Goal: Transaction & Acquisition: Subscribe to service/newsletter

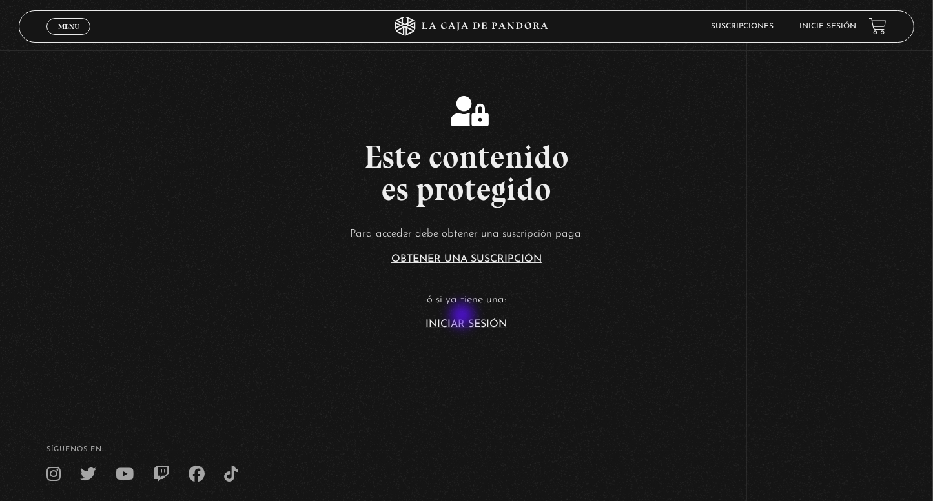
click at [463, 317] on article "Para acceder debe obtener una suscripción paga: Obtener una suscripción ó si ya…" at bounding box center [466, 277] width 933 height 105
click at [470, 323] on link "Iniciar Sesión" at bounding box center [466, 324] width 81 height 10
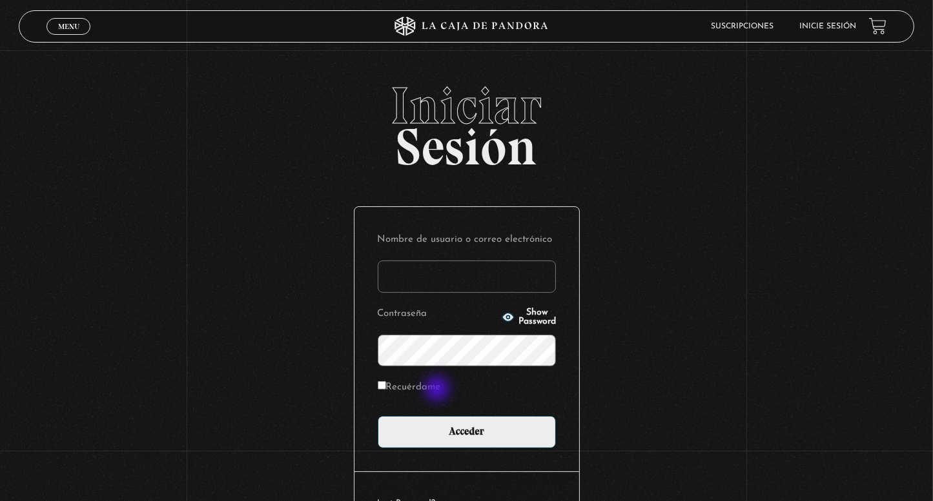
type input "karenburgos21@gmail.com"
click at [440, 389] on label "Recuérdame" at bounding box center [409, 388] width 63 height 20
click at [386, 389] on input "Recuérdame" at bounding box center [382, 385] width 8 height 8
checkbox input "true"
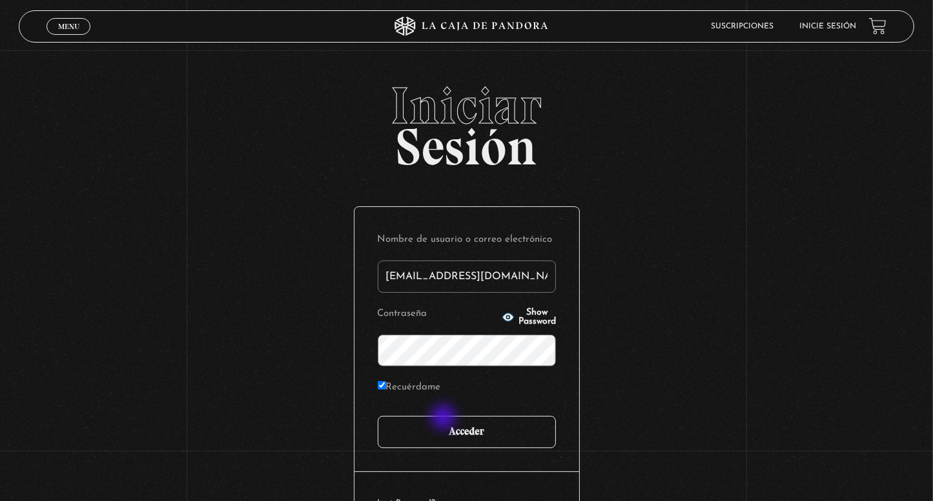
click at [449, 427] on input "Acceder" at bounding box center [467, 432] width 178 height 32
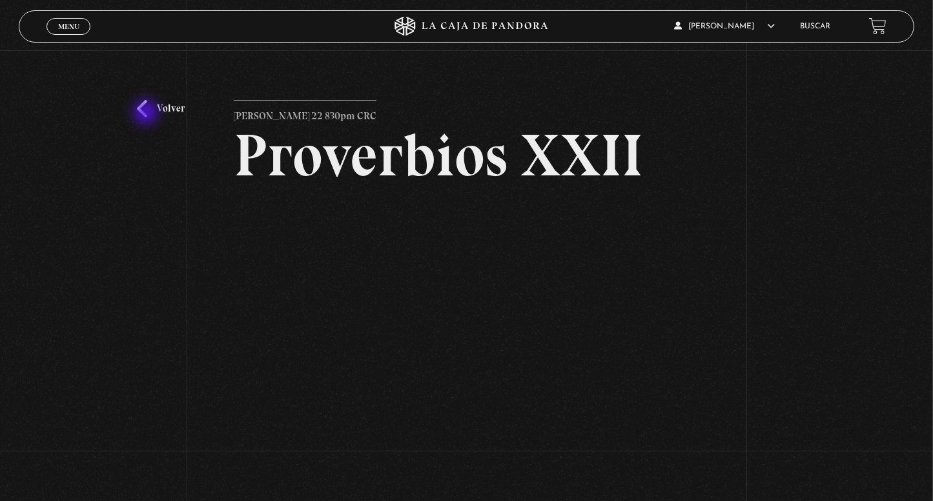
click at [147, 114] on link "Volver" at bounding box center [161, 108] width 48 height 17
